Goal: Information Seeking & Learning: Learn about a topic

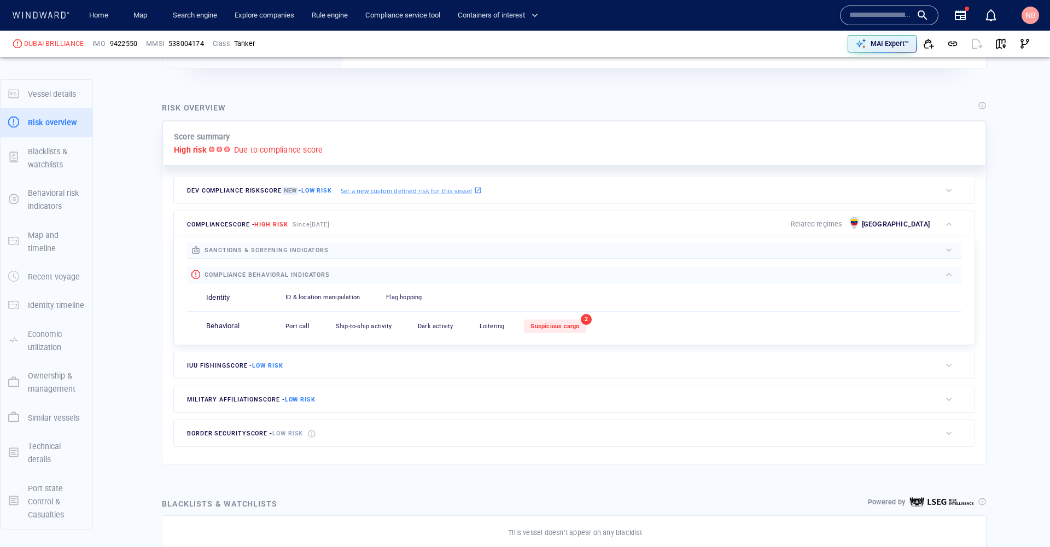
scroll to position [212, 0]
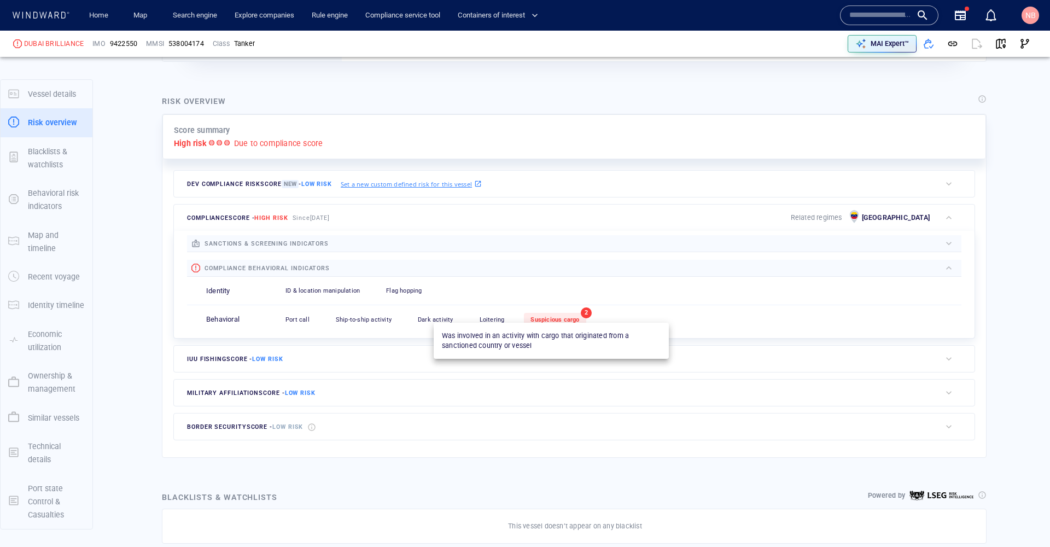
click at [575, 316] on span "Suspicious cargo" at bounding box center [554, 319] width 49 height 7
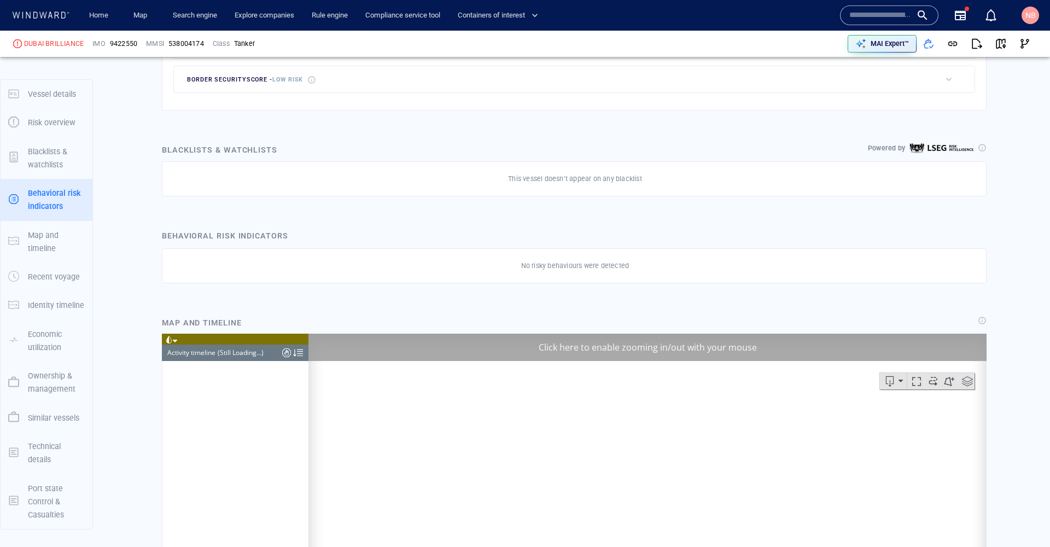
scroll to position [5032, 0]
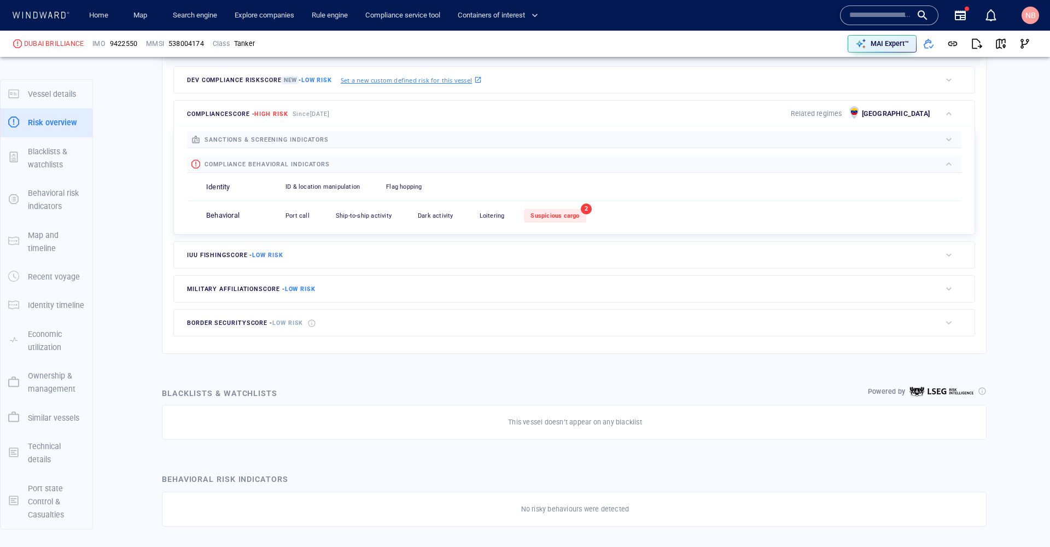
scroll to position [287, 0]
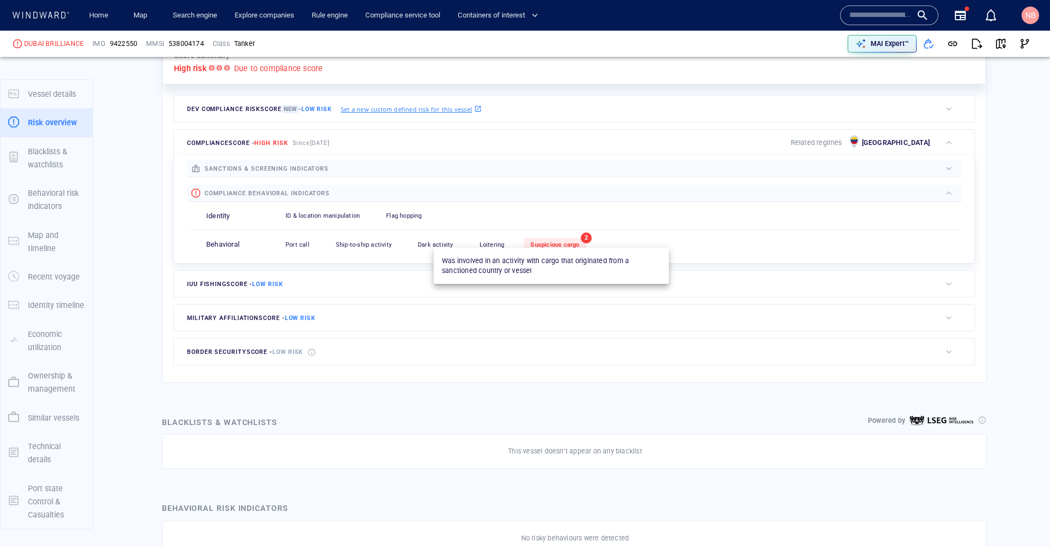
click at [564, 241] on span "Suspicious cargo" at bounding box center [554, 244] width 49 height 7
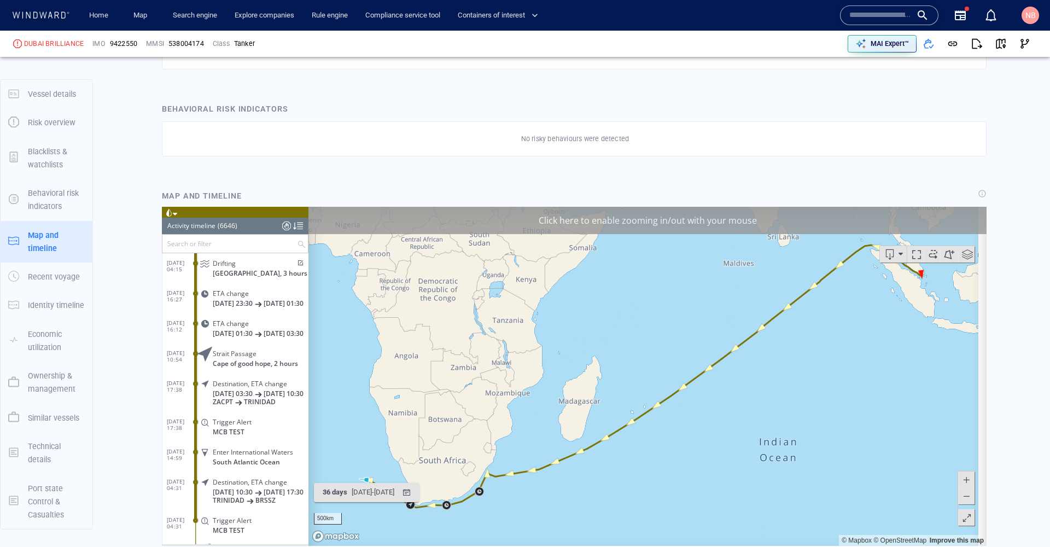
scroll to position [710, 0]
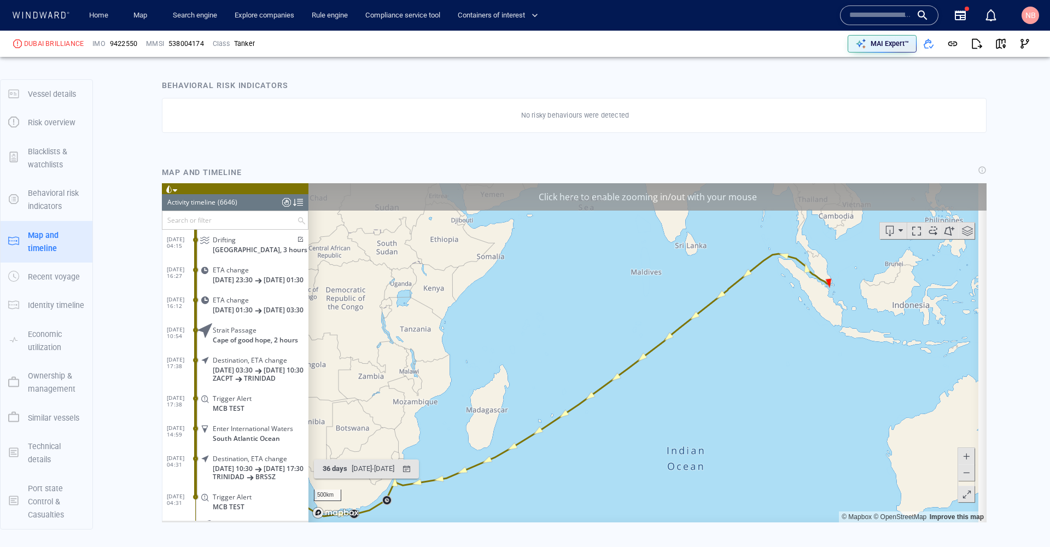
drag, startPoint x: 940, startPoint y: 270, endPoint x: 847, endPoint y: 302, distance: 97.9
click at [847, 302] on canvas "Map" at bounding box center [643, 352] width 670 height 339
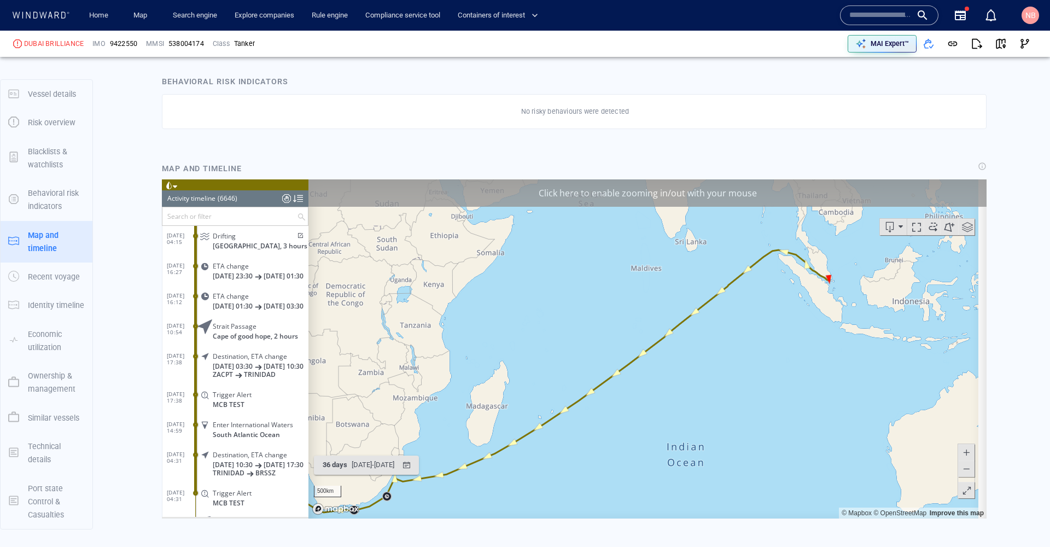
scroll to position [716, 0]
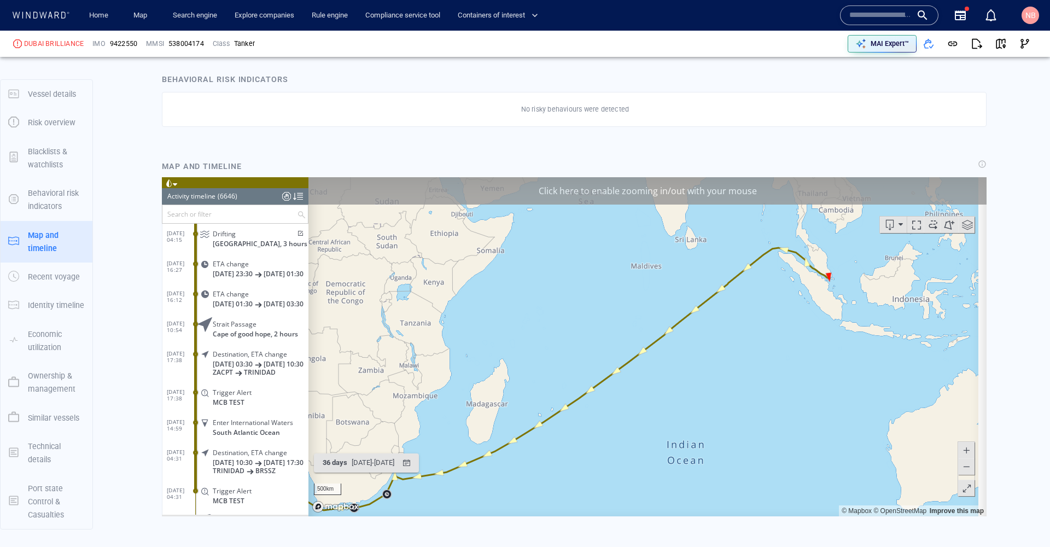
click at [961, 451] on span at bounding box center [966, 449] width 11 height 16
drag, startPoint x: 899, startPoint y: 293, endPoint x: 536, endPoint y: 451, distance: 395.7
click at [467, 516] on html "Loading vessel activities... Activity timeline (6646) (Still Loading...) Search…" at bounding box center [574, 346] width 825 height 339
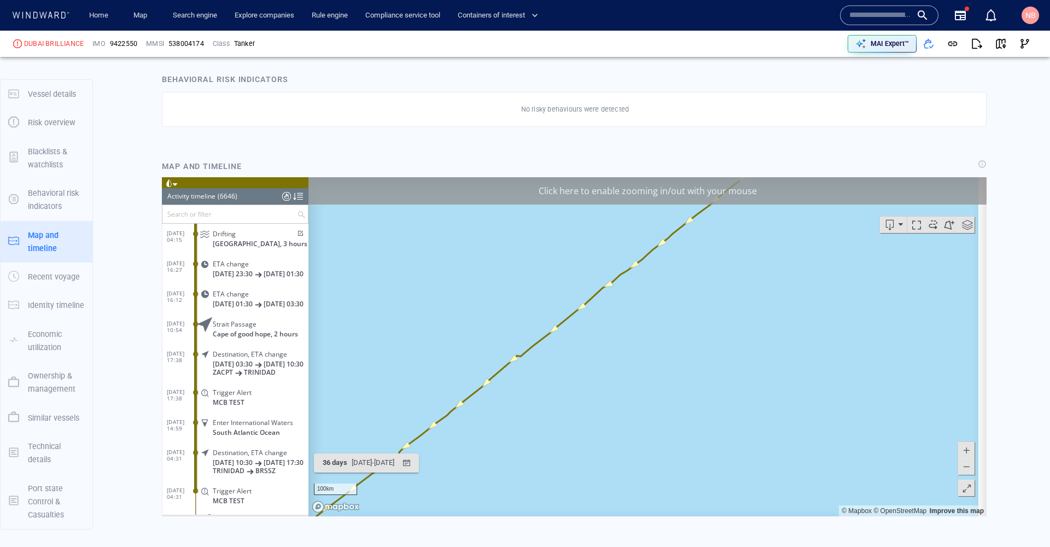
drag, startPoint x: 768, startPoint y: 243, endPoint x: 662, endPoint y: 449, distance: 232.1
click at [653, 460] on canvas "Map" at bounding box center [643, 346] width 670 height 339
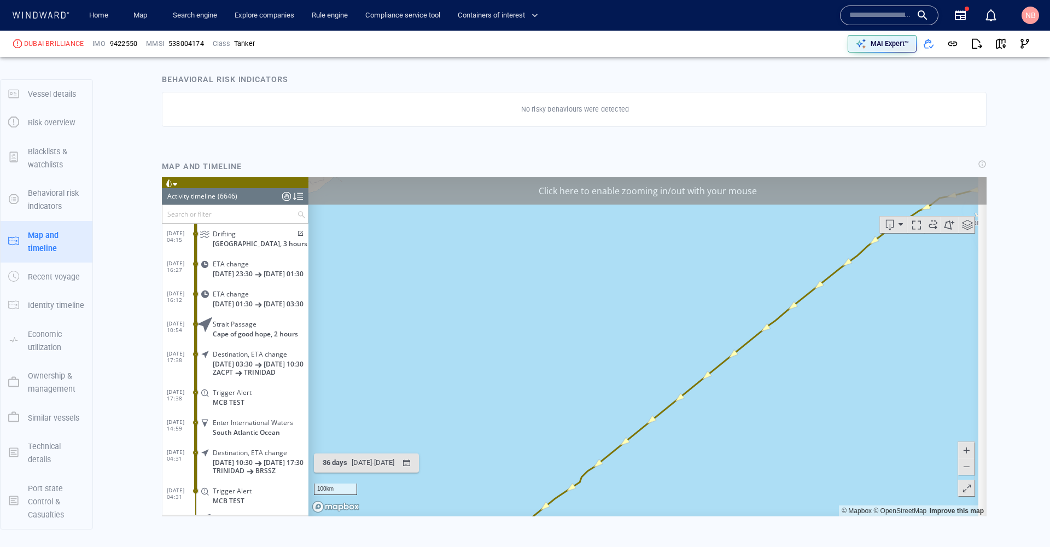
drag, startPoint x: 873, startPoint y: 323, endPoint x: 313, endPoint y: 455, distance: 576.0
click at [258, 485] on div "Loading vessel activities... Activity timeline (6646) (Still Loading...) Search…" at bounding box center [574, 346] width 825 height 339
drag, startPoint x: 357, startPoint y: 437, endPoint x: 546, endPoint y: 215, distance: 291.3
click at [546, 215] on canvas "Map" at bounding box center [643, 346] width 670 height 339
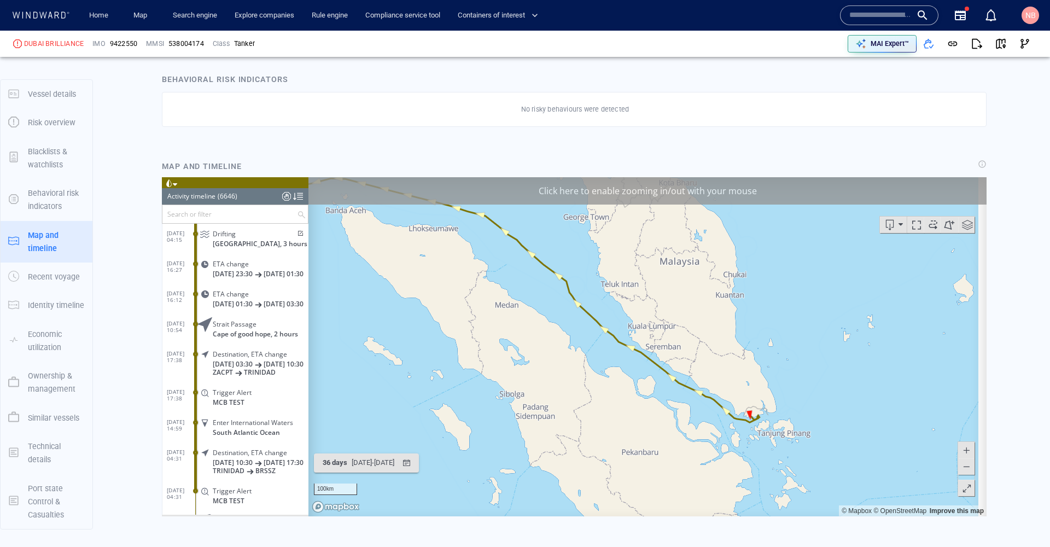
click at [963, 448] on span at bounding box center [966, 449] width 11 height 16
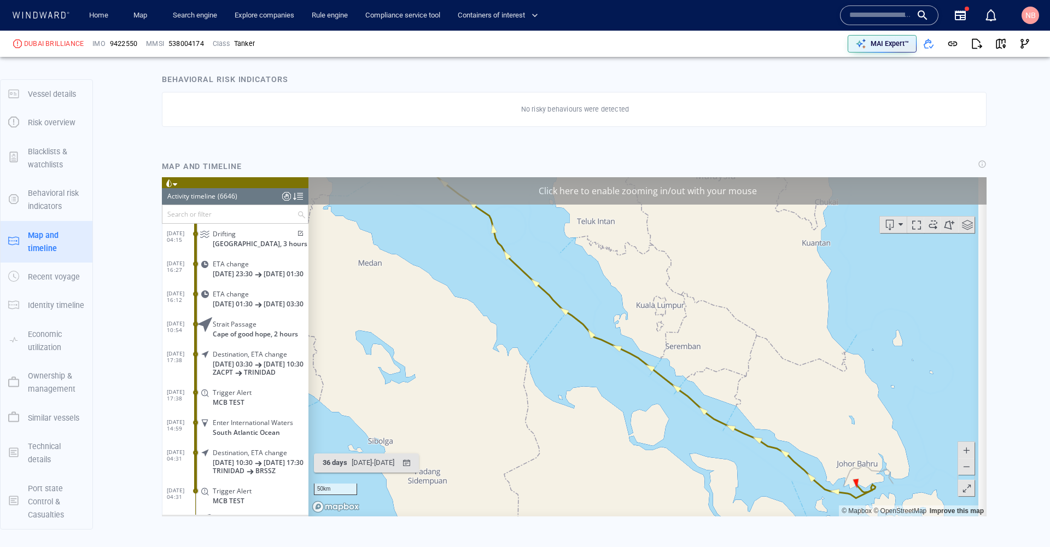
click at [963, 448] on span at bounding box center [966, 449] width 11 height 16
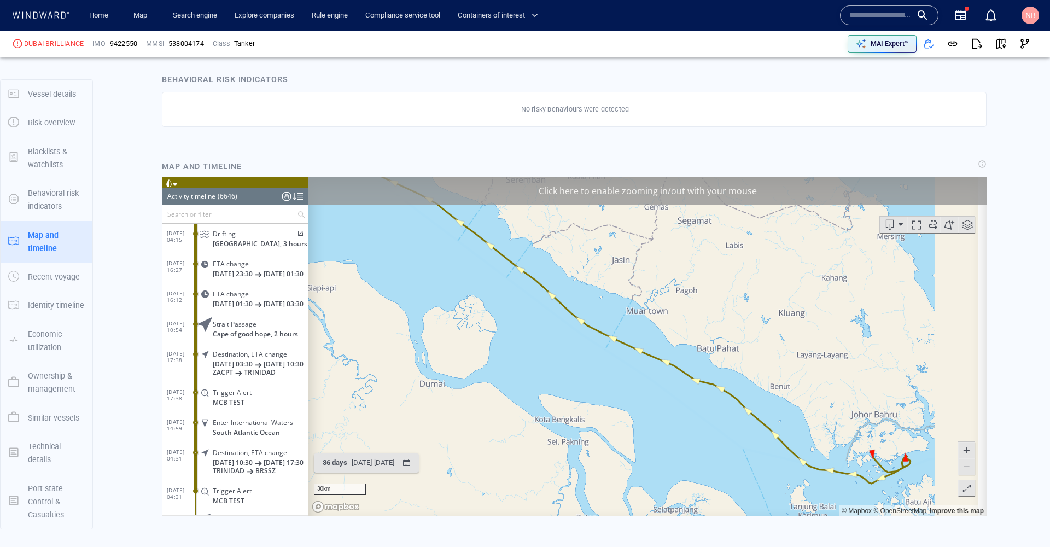
drag, startPoint x: 815, startPoint y: 454, endPoint x: 548, endPoint y: 244, distance: 338.8
click at [550, 247] on canvas "Map" at bounding box center [643, 346] width 670 height 339
drag, startPoint x: 726, startPoint y: 330, endPoint x: 711, endPoint y: 330, distance: 15.3
click at [711, 330] on canvas "Map" at bounding box center [643, 346] width 670 height 339
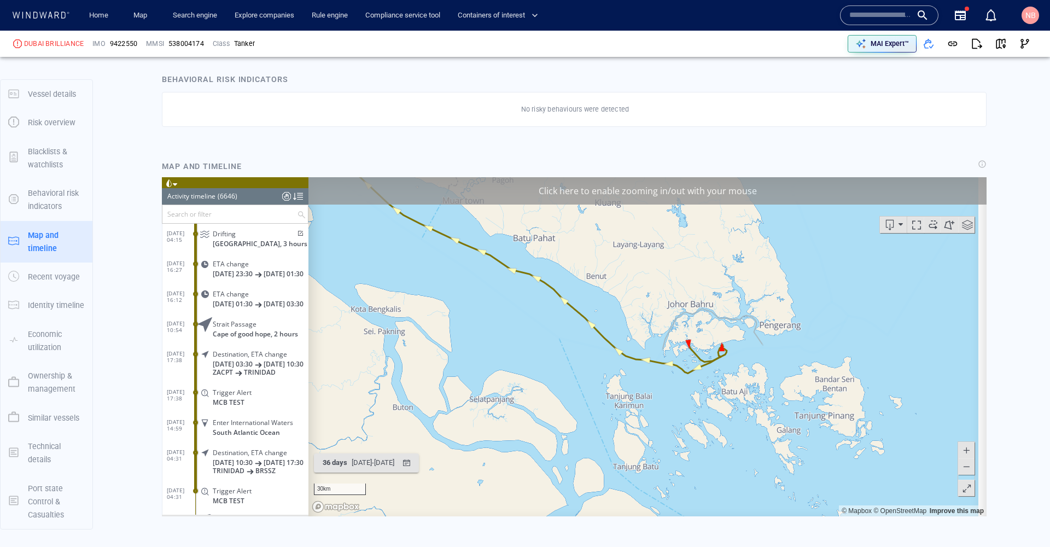
click at [961, 452] on span at bounding box center [966, 449] width 11 height 16
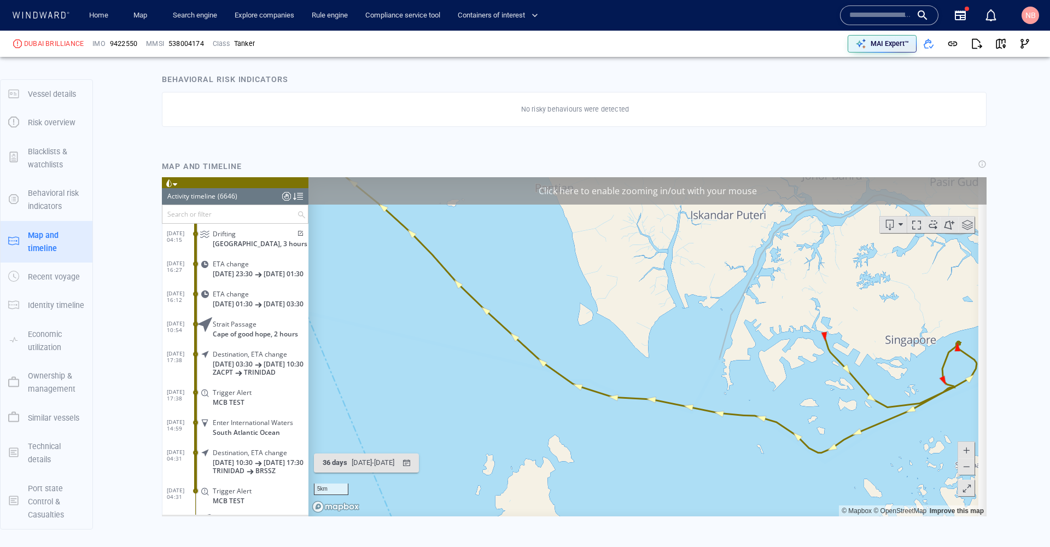
click at [961, 452] on span at bounding box center [966, 449] width 11 height 16
drag, startPoint x: 863, startPoint y: 350, endPoint x: 391, endPoint y: 326, distance: 472.0
click at [391, 326] on canvas "Map" at bounding box center [643, 346] width 670 height 339
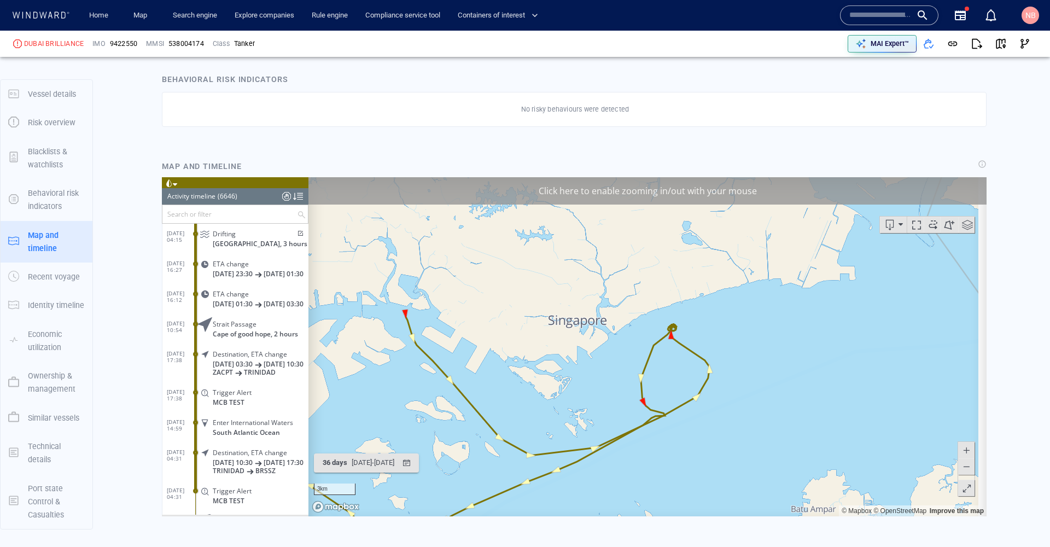
drag, startPoint x: 723, startPoint y: 318, endPoint x: 639, endPoint y: 337, distance: 86.9
click at [639, 337] on canvas "Map" at bounding box center [643, 346] width 670 height 339
click at [961, 443] on span at bounding box center [966, 449] width 11 height 16
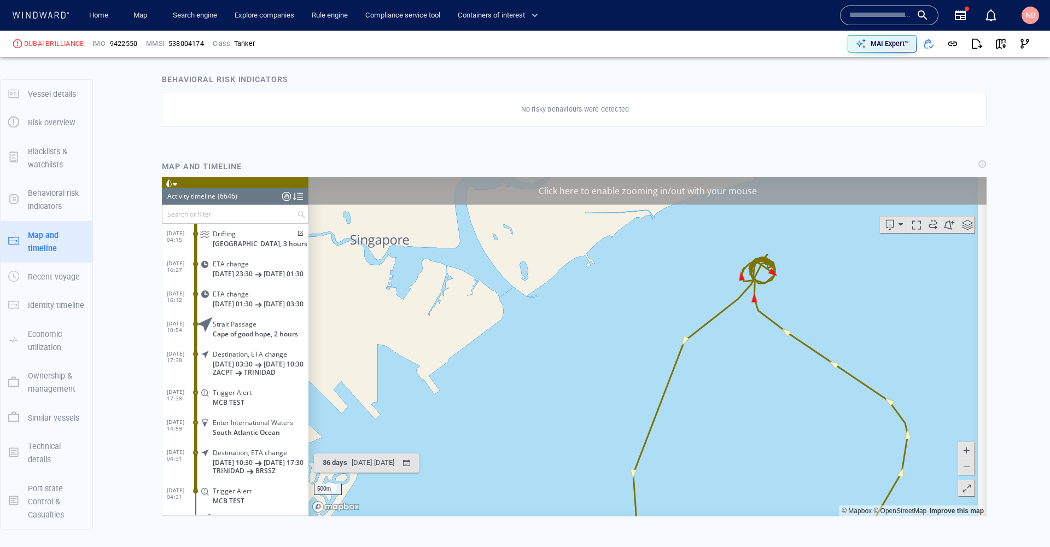
drag, startPoint x: 961, startPoint y: 443, endPoint x: 956, endPoint y: 436, distance: 8.5
click at [961, 443] on span at bounding box center [966, 449] width 11 height 16
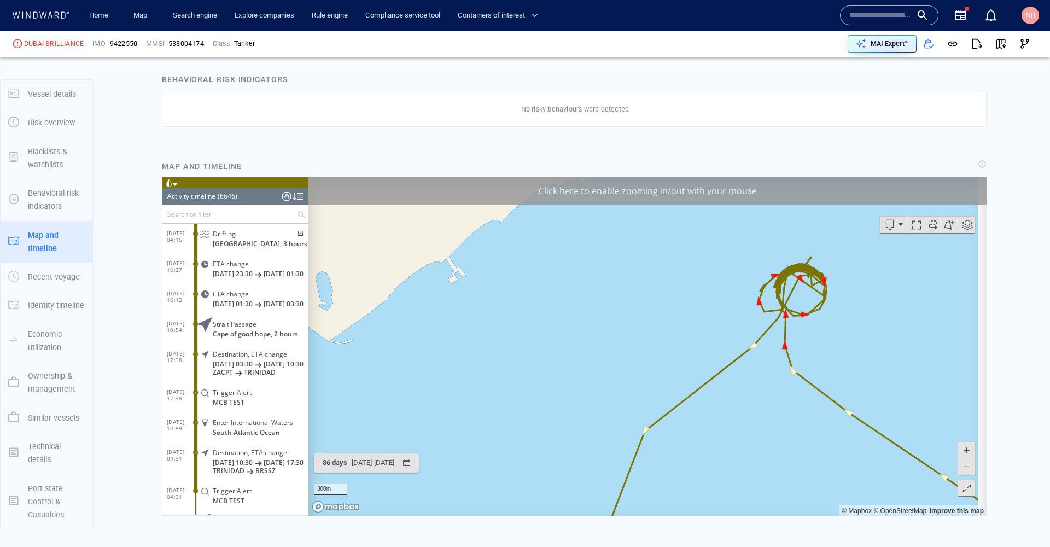
drag, startPoint x: 825, startPoint y: 312, endPoint x: 721, endPoint y: 422, distance: 151.2
click at [721, 422] on canvas "Map" at bounding box center [643, 346] width 670 height 339
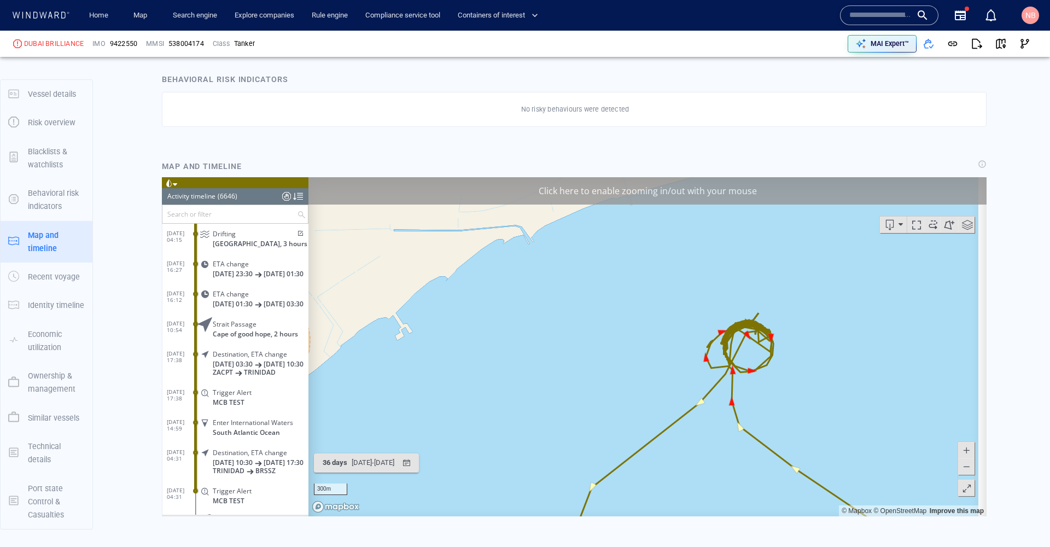
click at [961, 452] on span at bounding box center [966, 449] width 11 height 16
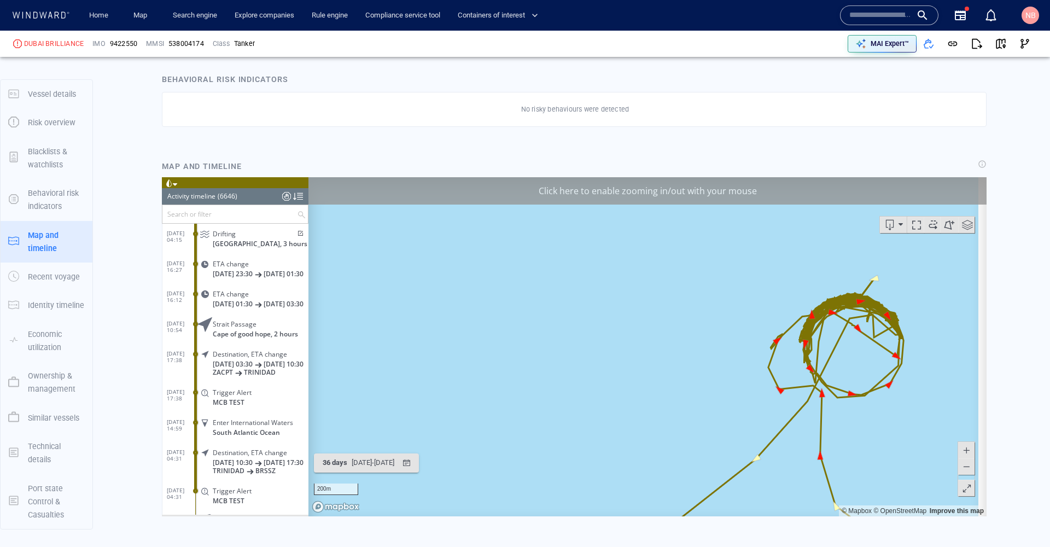
click at [876, 21] on input "text" at bounding box center [880, 15] width 62 height 16
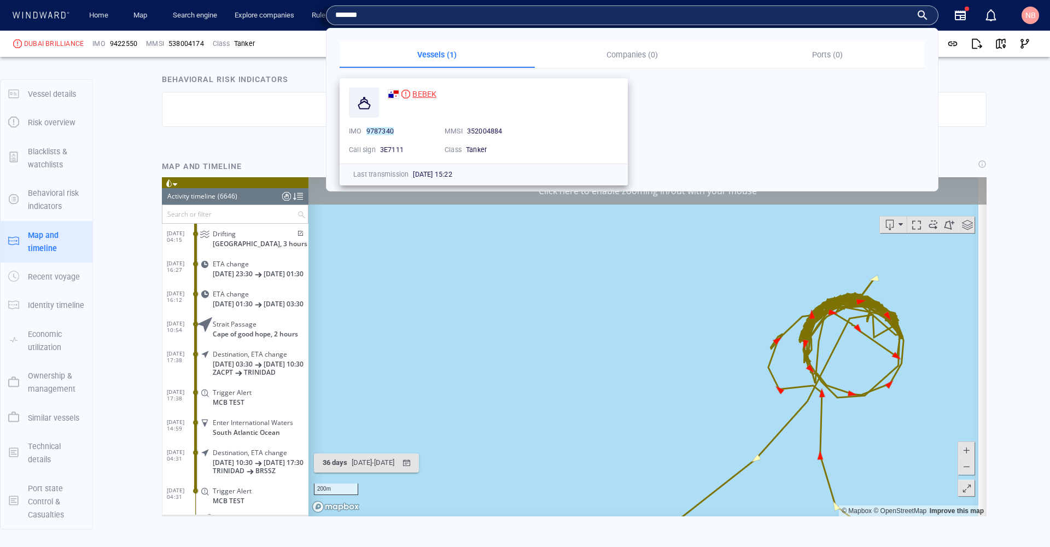
type input "*******"
click at [429, 94] on span "BEBEK" at bounding box center [424, 94] width 24 height 9
